Goal: Find specific page/section: Find specific page/section

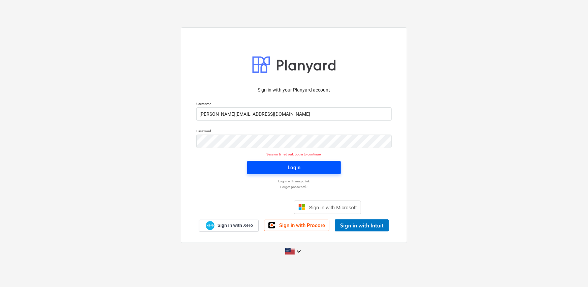
click at [308, 169] on span "Login" at bounding box center [293, 167] width 77 height 9
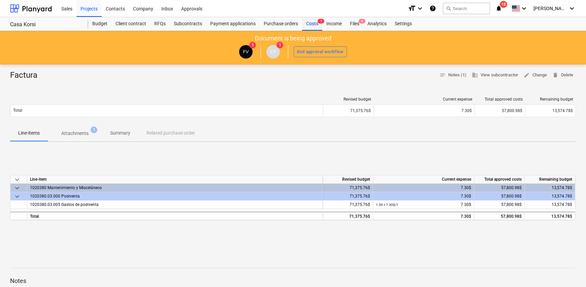
click at [311, 23] on div "Costs 1" at bounding box center [312, 23] width 20 height 13
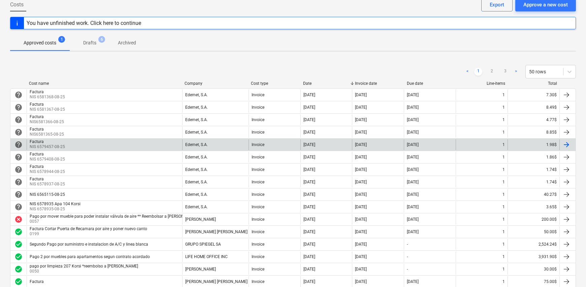
scroll to position [67, 0]
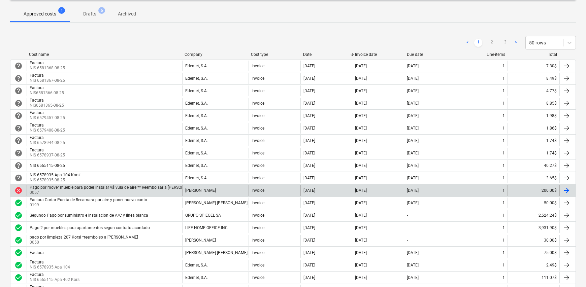
click at [34, 188] on div "Pago por mover mueble para poder instalar válvula de aire ** Reembolsar a [PERS…" at bounding box center [116, 187] width 172 height 5
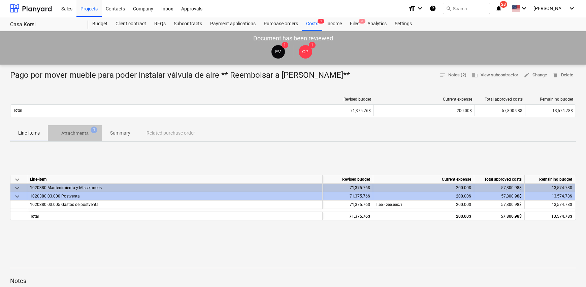
click at [74, 134] on p "Attachments" at bounding box center [74, 133] width 27 height 7
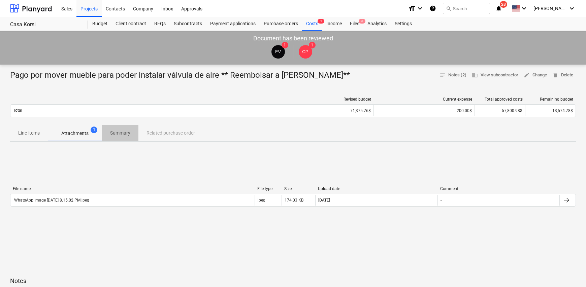
click at [124, 135] on p "Summary" at bounding box center [120, 133] width 20 height 7
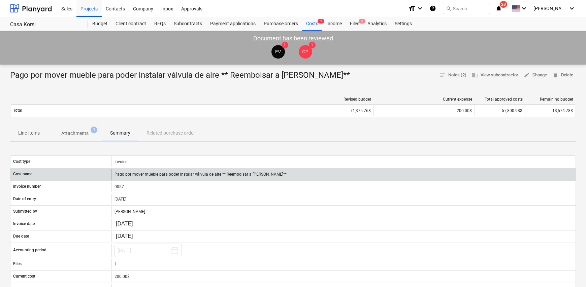
drag, startPoint x: 295, startPoint y: 174, endPoint x: 108, endPoint y: 175, distance: 187.0
click at [108, 175] on div "Cost name Pago por mover mueble para poder instalar válvula de aire ** Reembols…" at bounding box center [292, 174] width 565 height 11
copy div "Pago por mover mueble para poder instalar válvula de aire ** Reembolsar a [PERS…"
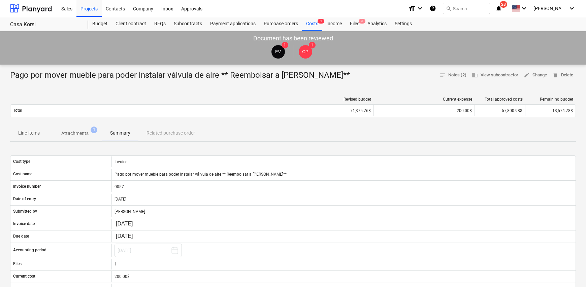
click at [564, 9] on div "Getting notes failed" at bounding box center [492, 7] width 182 height 14
click at [573, 10] on div "Getting notes failed" at bounding box center [492, 7] width 182 height 14
click at [570, 7] on div "Getting notes failed" at bounding box center [492, 7] width 182 height 14
click at [558, 11] on div "Getting notes failed" at bounding box center [492, 7] width 182 height 14
click at [308, 26] on div "Costs 1" at bounding box center [312, 23] width 20 height 13
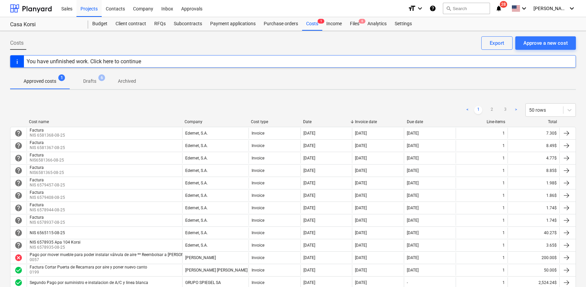
click at [559, 10] on div "Getting notes failed" at bounding box center [492, 7] width 182 height 14
click at [576, 6] on div "Getting notes failed" at bounding box center [492, 7] width 182 height 14
click at [570, 7] on div "Getting notes failed" at bounding box center [492, 7] width 182 height 14
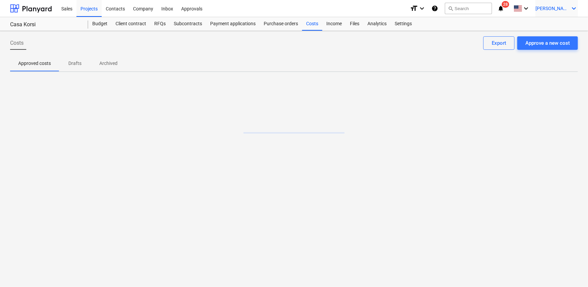
click at [570, 5] on icon "keyboard_arrow_down" at bounding box center [574, 8] width 8 height 8
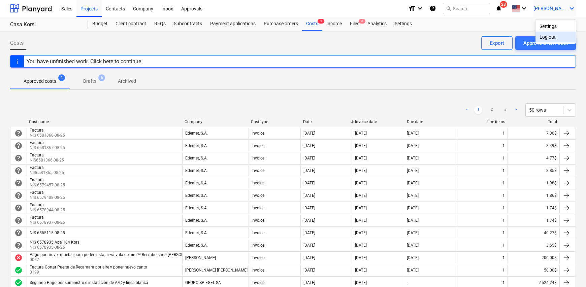
click at [555, 37] on div "Log out" at bounding box center [556, 37] width 40 height 11
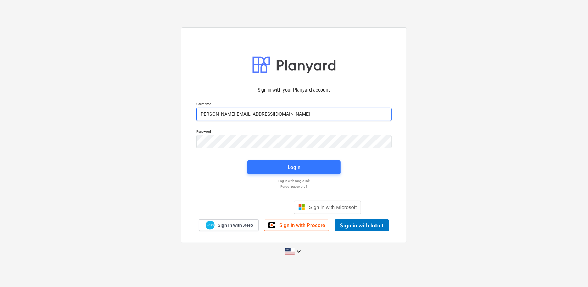
click at [250, 113] on input "[PERSON_NAME][EMAIL_ADDRESS][DOMAIN_NAME]" at bounding box center [293, 114] width 195 height 13
type input "fernando+hsd@conservatoriosa.com"
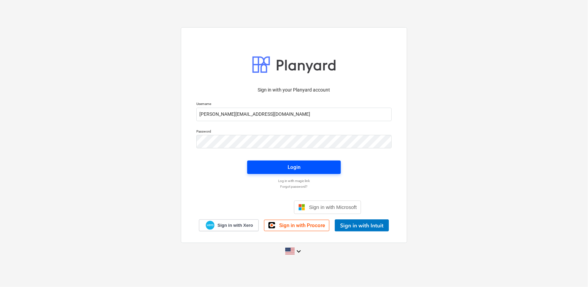
click at [310, 169] on span "Login" at bounding box center [293, 167] width 77 height 9
